Goal: Check status: Check status

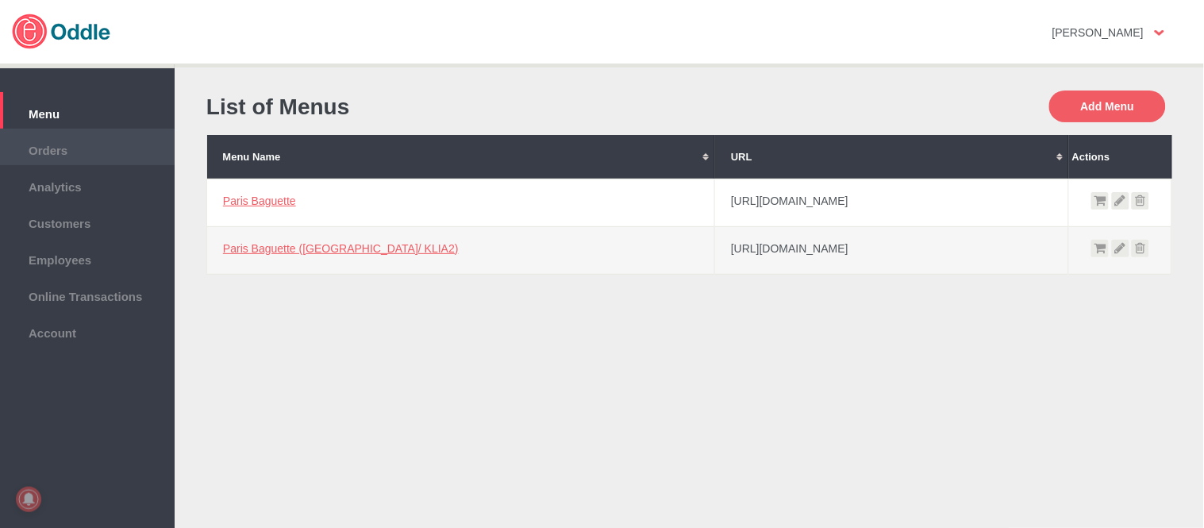
click at [131, 133] on li "Orders" at bounding box center [87, 147] width 175 height 37
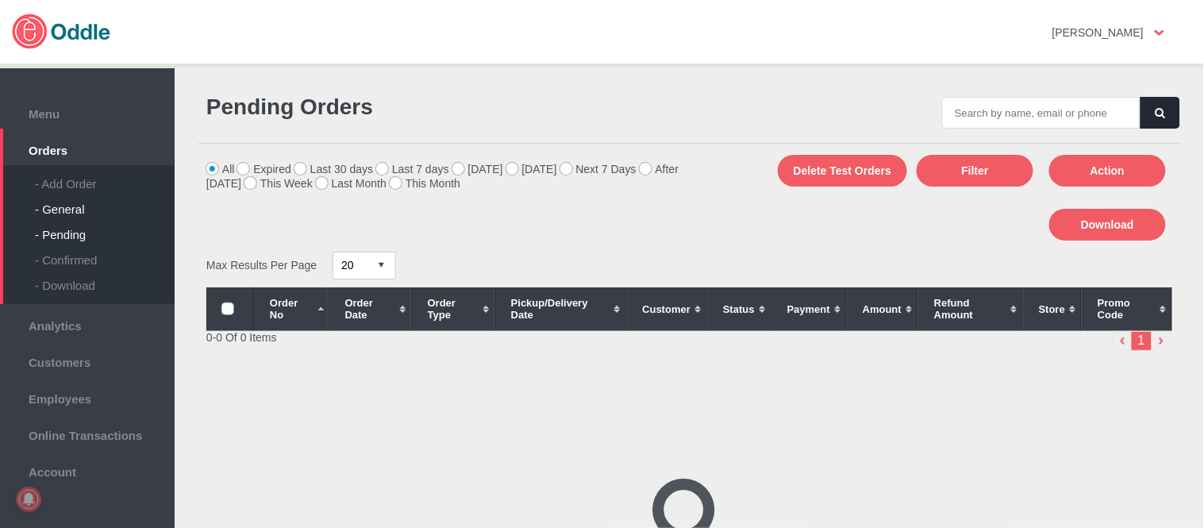
click at [70, 193] on div "- General" at bounding box center [105, 202] width 140 height 25
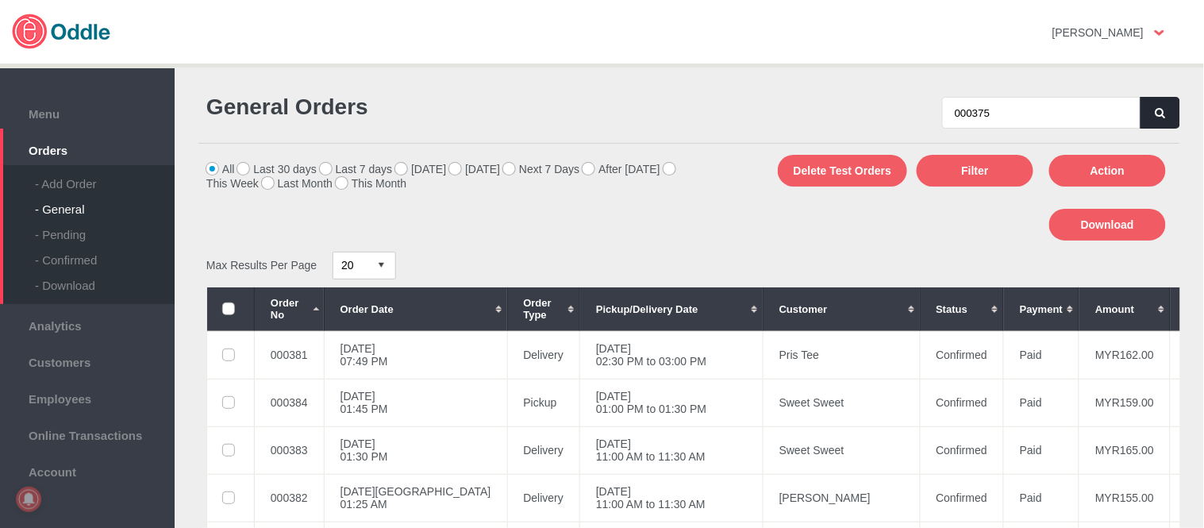
type input "000375"
click at [1157, 108] on icon "button" at bounding box center [1160, 113] width 10 height 10
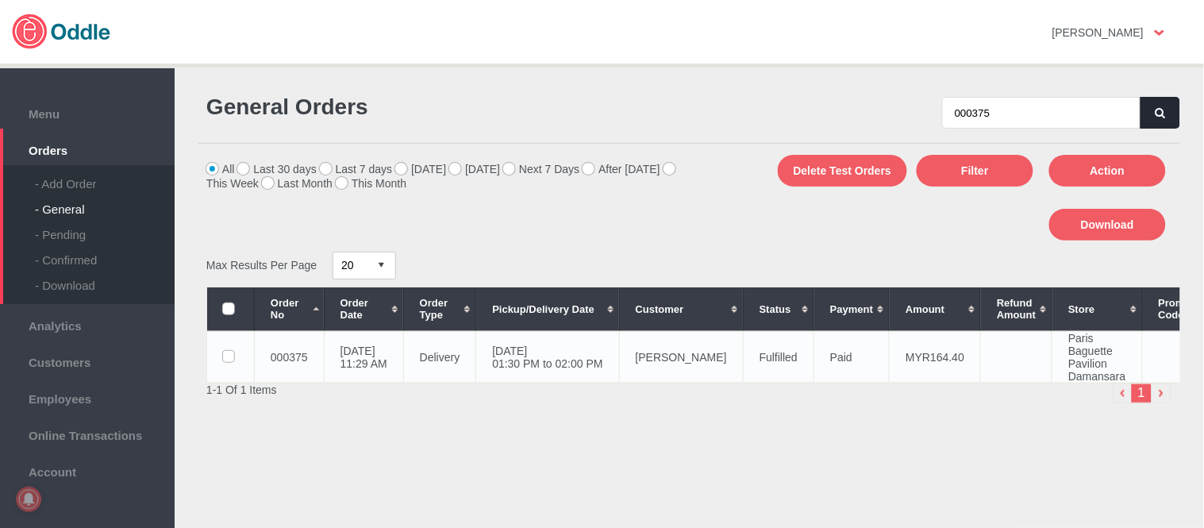
click at [403, 355] on td "13 Aug 2025, Wed 11:29 AM" at bounding box center [363, 357] width 79 height 52
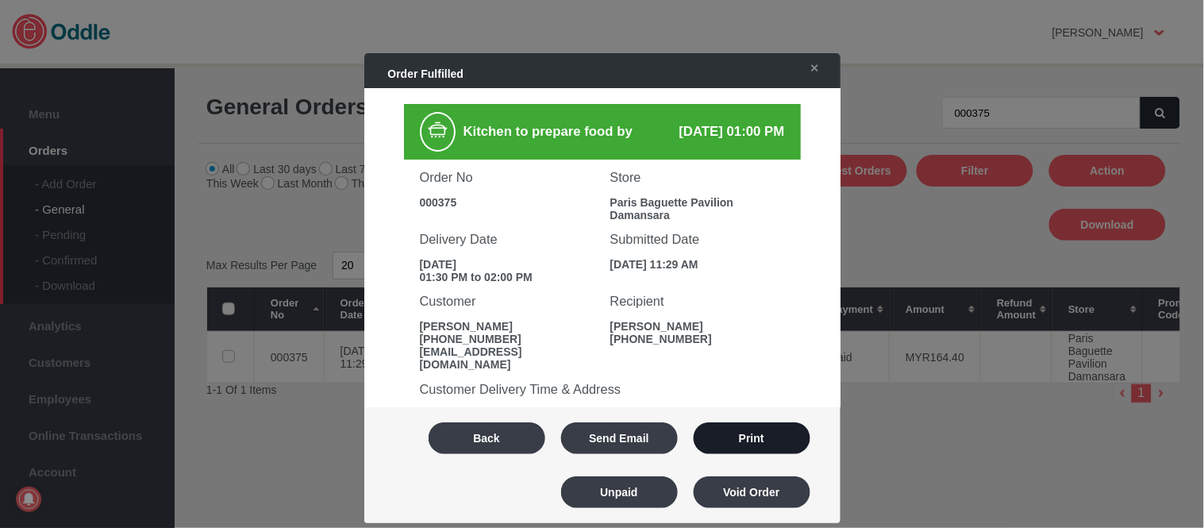
click at [764, 445] on button "Print" at bounding box center [752, 438] width 117 height 32
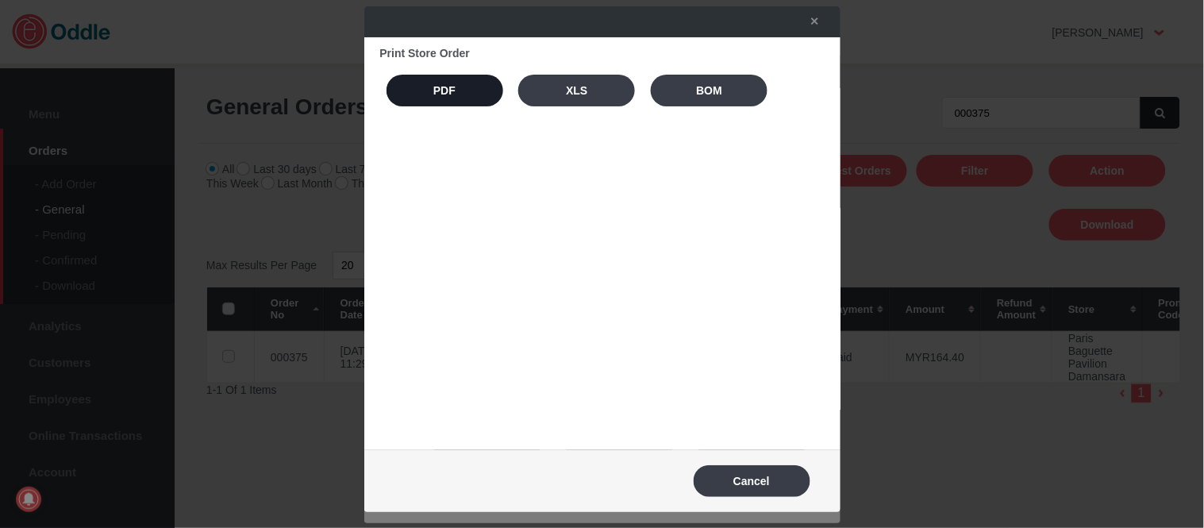
click at [466, 106] on button "PDF" at bounding box center [444, 91] width 117 height 32
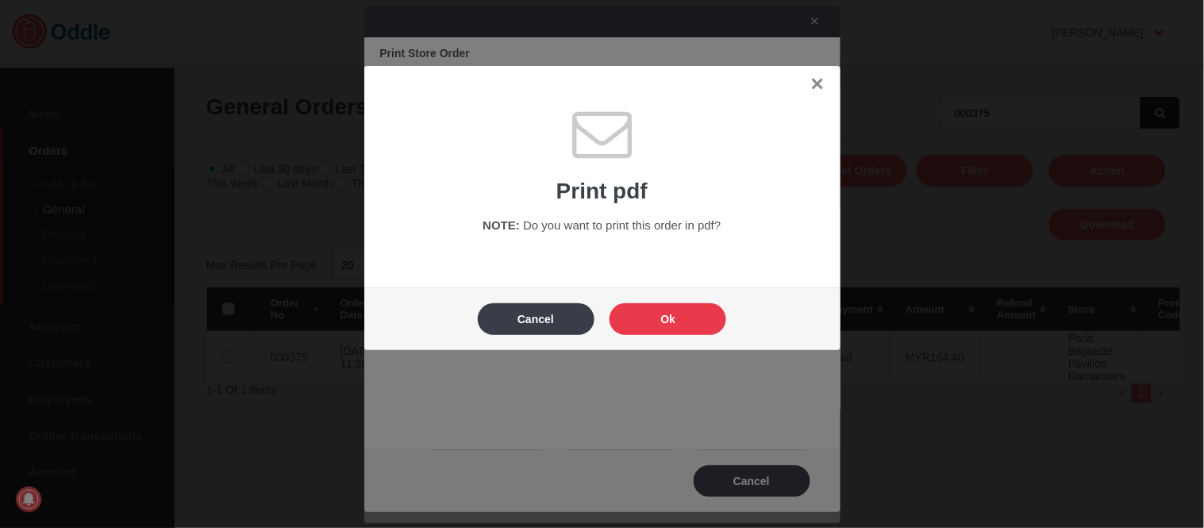
click at [679, 317] on button "Ok" at bounding box center [667, 319] width 117 height 32
